Goal: Find specific page/section: Find specific page/section

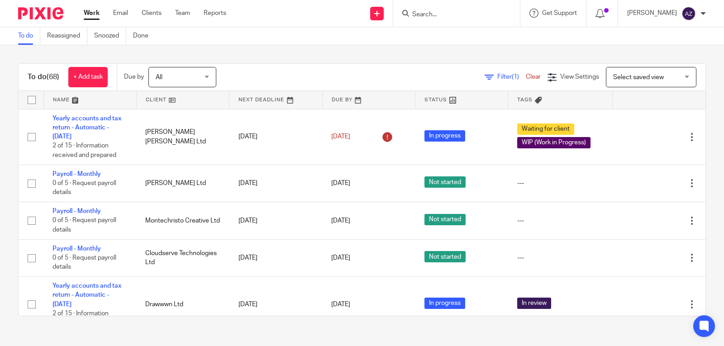
click at [431, 12] on input "Search" at bounding box center [451, 15] width 81 height 8
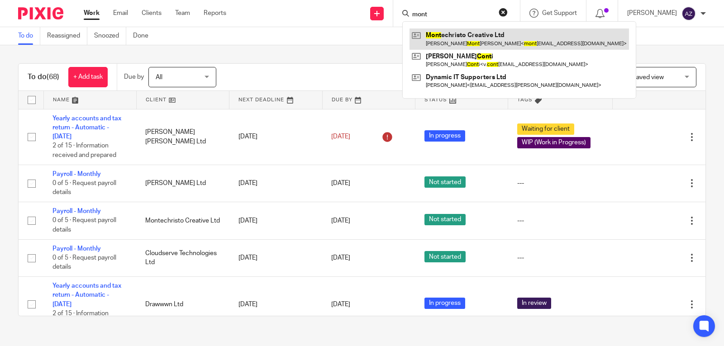
type input "mont"
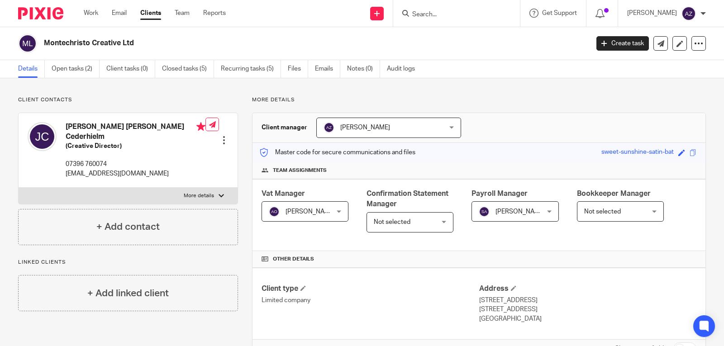
drag, startPoint x: 142, startPoint y: 39, endPoint x: 44, endPoint y: 40, distance: 98.2
click at [44, 40] on h2 "Montechristo Creative Ltd" at bounding box center [259, 42] width 431 height 9
copy h2 "Montechristo Creative Ltd"
click at [190, 50] on div "Montechristo Creative Ltd" at bounding box center [300, 43] width 565 height 19
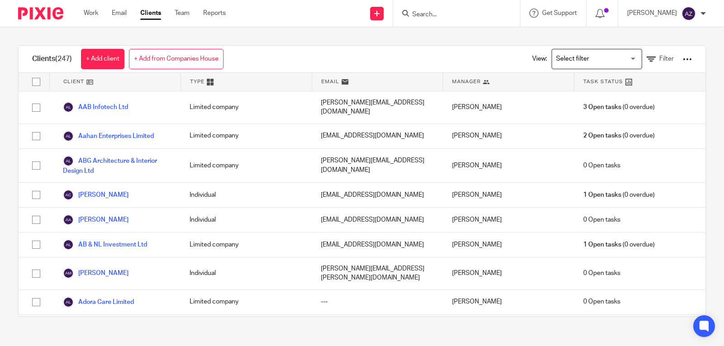
click at [622, 56] on input "Search for option" at bounding box center [595, 59] width 84 height 16
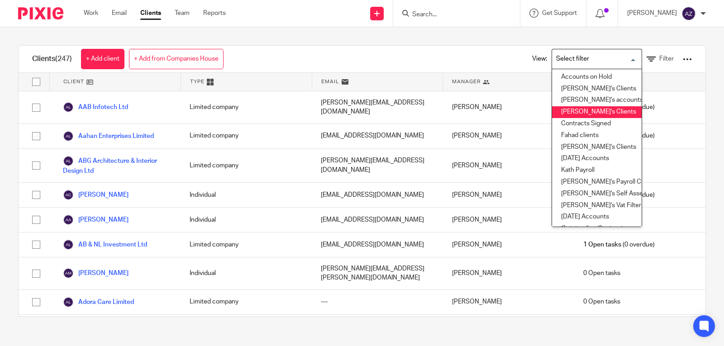
click at [576, 114] on li "Ashar's Clients" at bounding box center [597, 112] width 90 height 12
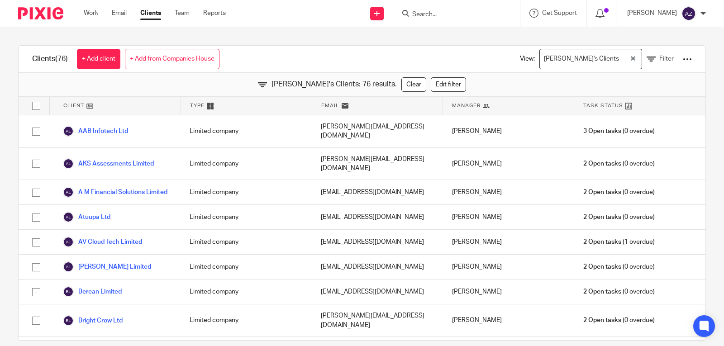
click at [409, 48] on div "Clients (76) + Add client + Add from Companies House View: Ashar's Clients Load…" at bounding box center [362, 59] width 687 height 27
